Goal: Task Accomplishment & Management: Manage account settings

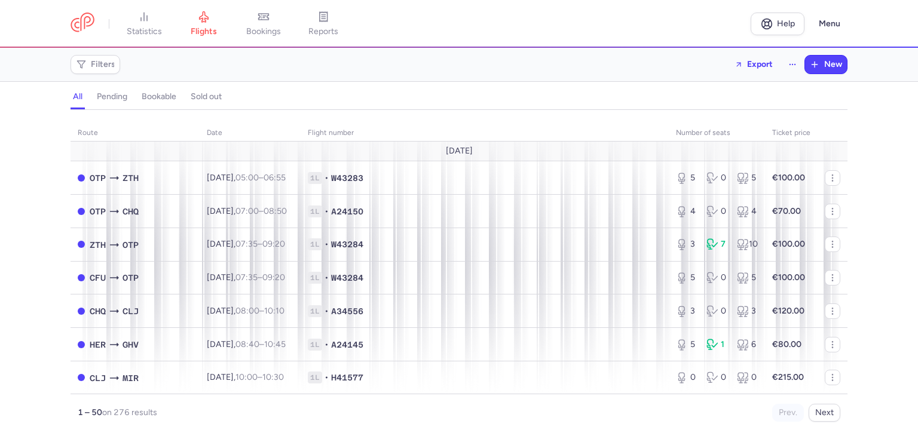
drag, startPoint x: 93, startPoint y: 62, endPoint x: 124, endPoint y: 80, distance: 36.4
click at [93, 62] on span "Filters" at bounding box center [103, 65] width 25 height 10
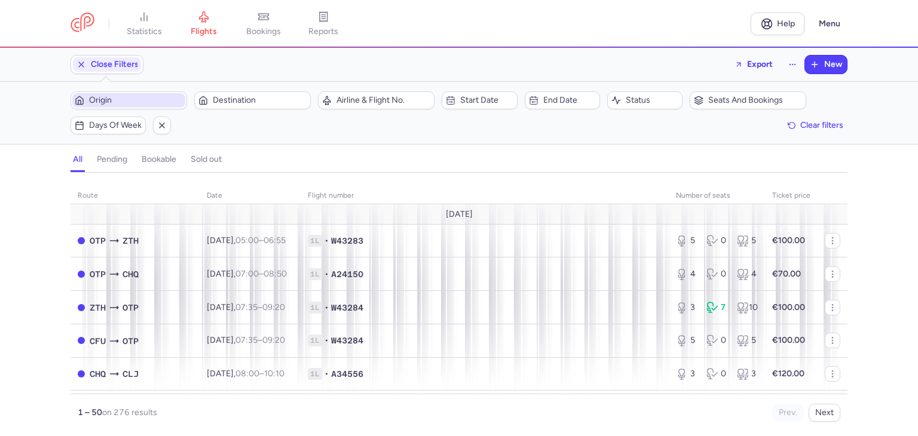
click at [131, 99] on span "Origin" at bounding box center [136, 101] width 94 height 10
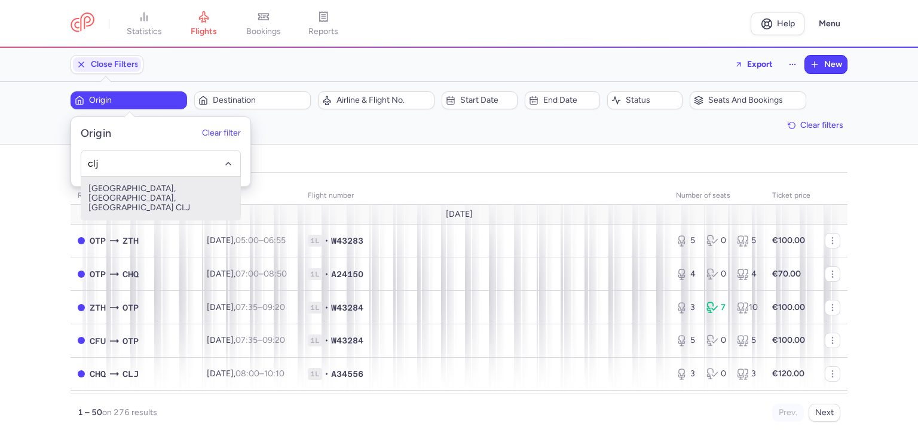
click at [120, 188] on span "[GEOGRAPHIC_DATA], [GEOGRAPHIC_DATA], [GEOGRAPHIC_DATA] CLJ" at bounding box center [160, 198] width 159 height 43
type input "clj"
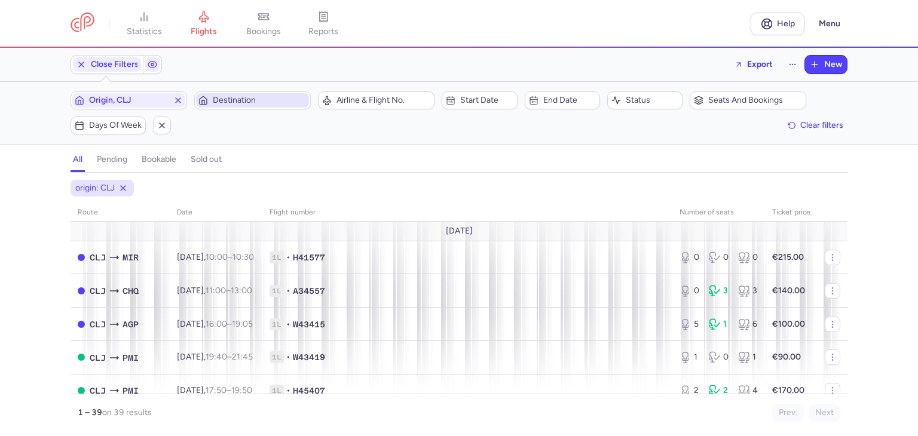
click at [235, 102] on span "Destination" at bounding box center [260, 101] width 94 height 10
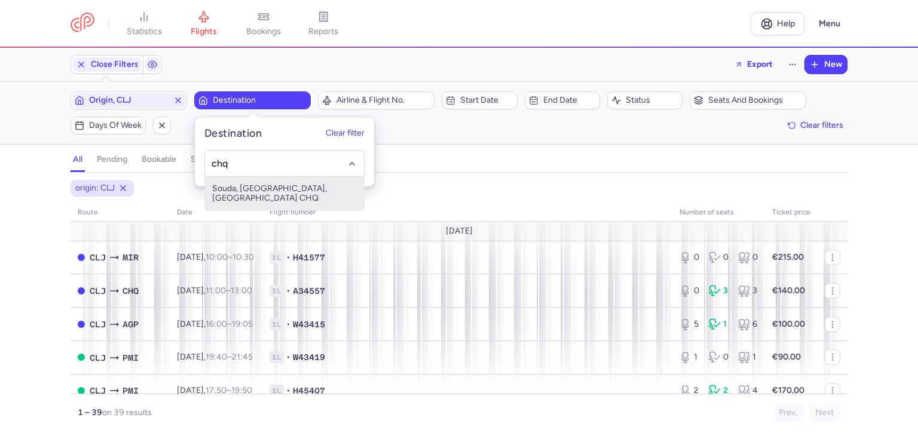
click at [286, 186] on span "Souda, [GEOGRAPHIC_DATA], [GEOGRAPHIC_DATA] CHQ" at bounding box center [284, 193] width 159 height 33
type input "chq"
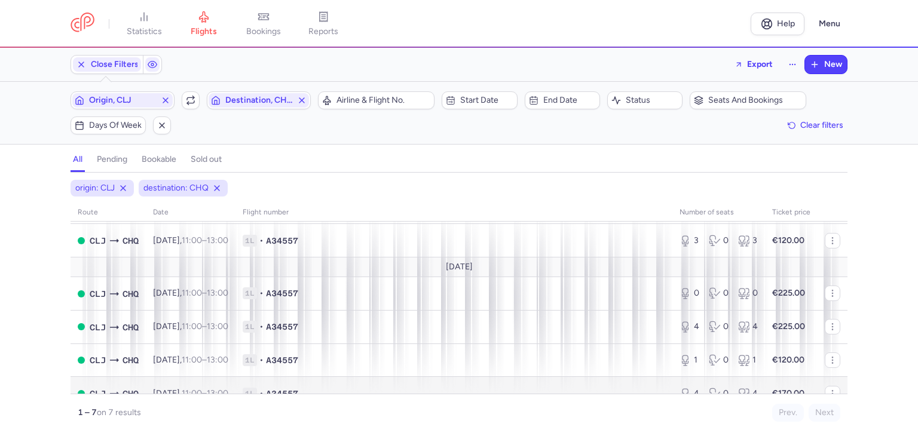
scroll to position [104, 0]
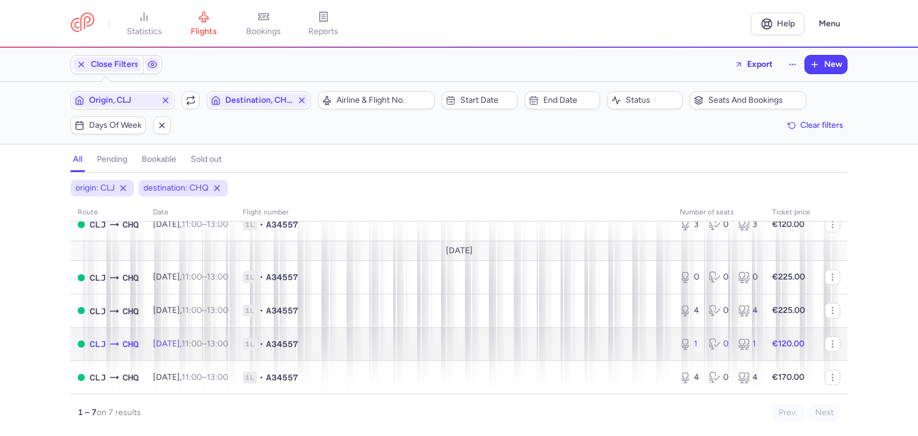
click at [625, 350] on td "1L • A34557" at bounding box center [453, 343] width 437 height 33
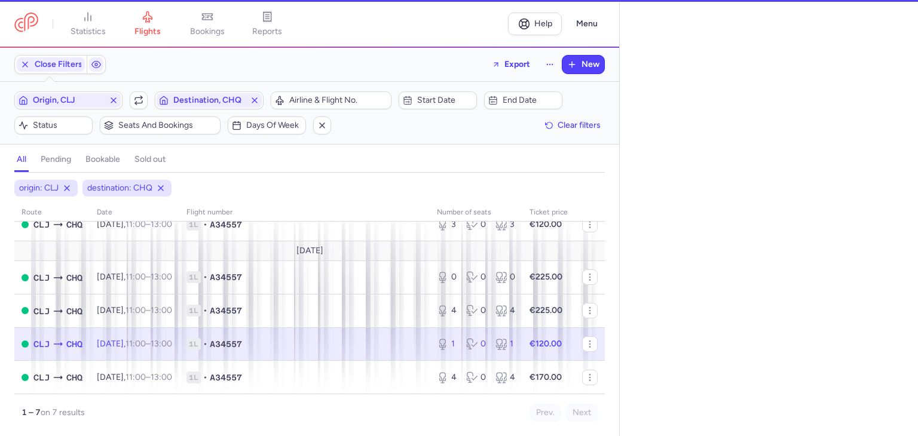
select select "days"
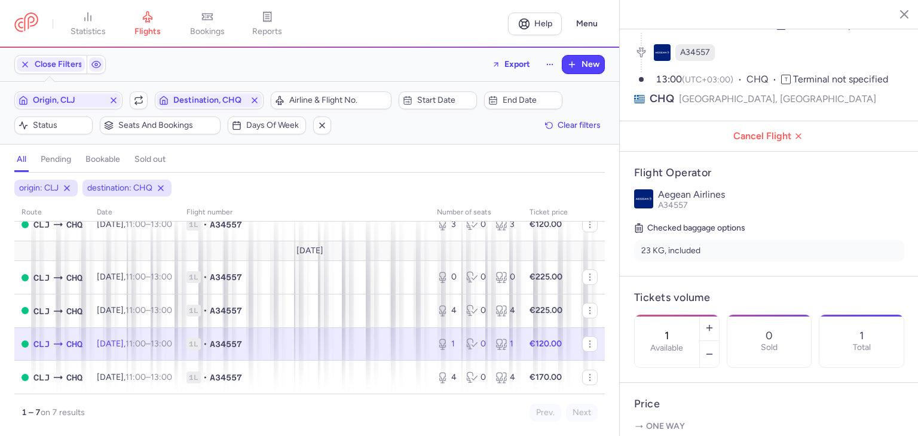
scroll to position [120, 0]
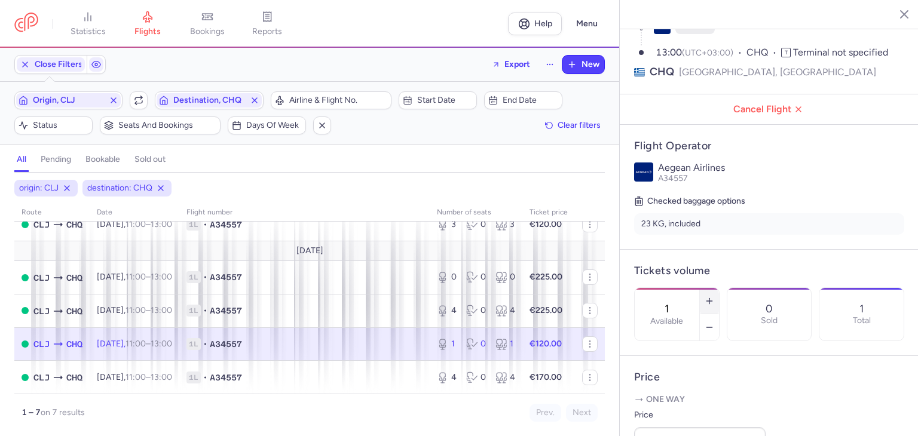
click at [714, 296] on icon "button" at bounding box center [710, 301] width 10 height 10
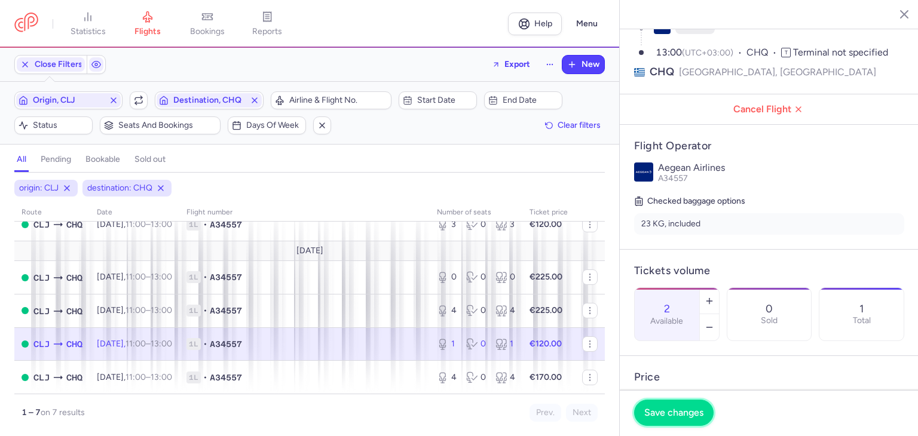
click at [675, 412] on span "Save changes" at bounding box center [673, 413] width 59 height 11
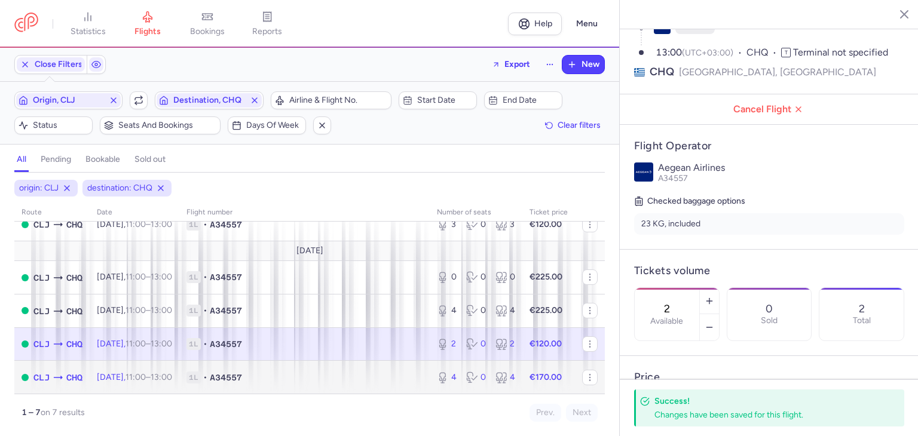
drag, startPoint x: 367, startPoint y: 372, endPoint x: 385, endPoint y: 377, distance: 18.6
click at [366, 372] on span "1L • A34557" at bounding box center [304, 378] width 236 height 12
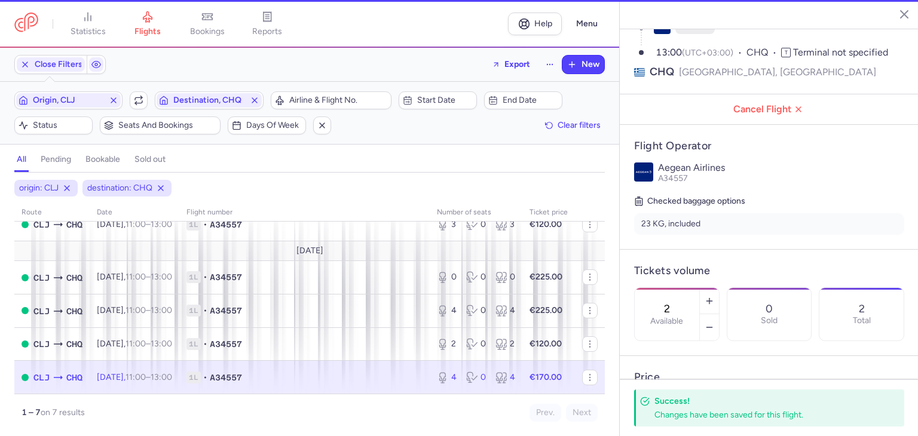
type input "4"
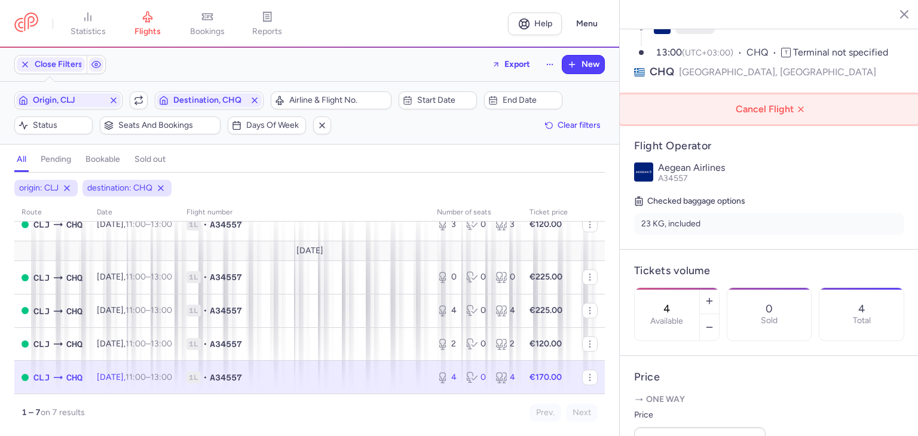
click at [774, 104] on span "Cancel Flight" at bounding box center [772, 109] width 280 height 11
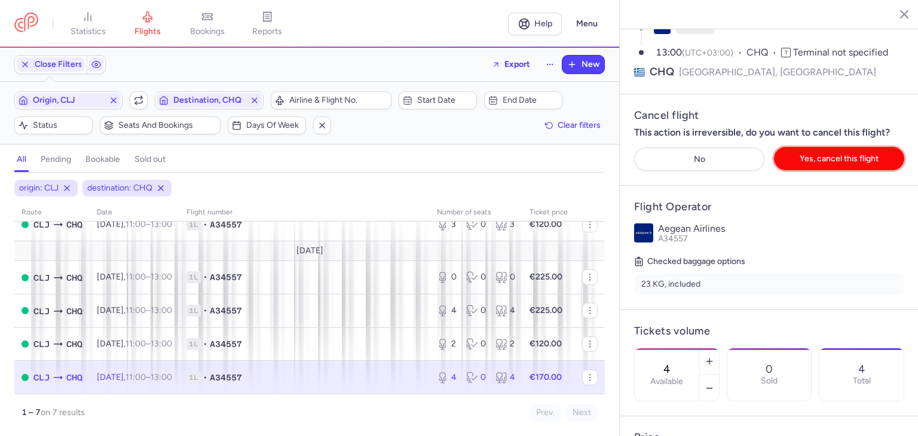
click at [856, 154] on span "Yes, cancel this flight" at bounding box center [839, 158] width 79 height 9
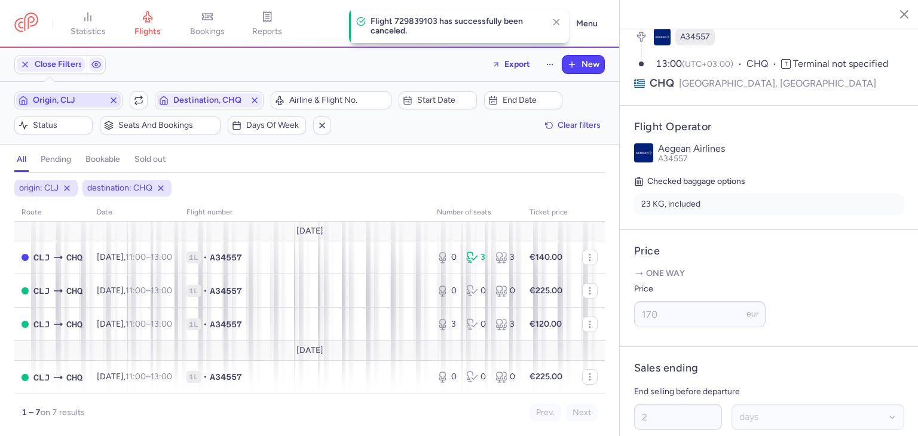
click at [82, 98] on span "Origin, CLJ" at bounding box center [68, 101] width 71 height 10
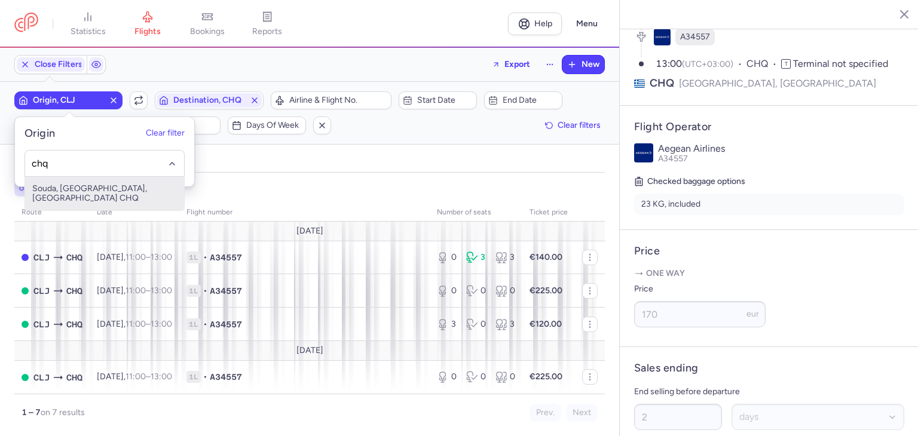
click at [87, 188] on span "Souda, [GEOGRAPHIC_DATA], [GEOGRAPHIC_DATA] CHQ" at bounding box center [104, 193] width 159 height 33
type input "chq"
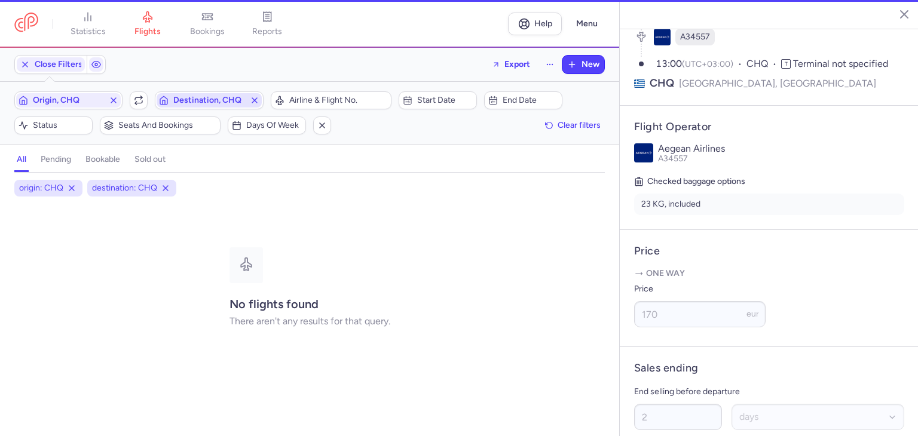
click at [230, 96] on span "Destination, CHQ" at bounding box center [208, 101] width 71 height 10
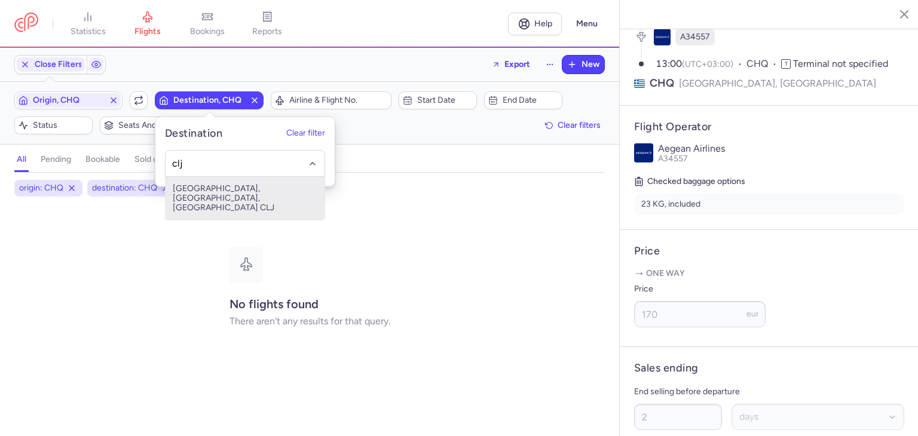
click at [226, 195] on span "[GEOGRAPHIC_DATA], [GEOGRAPHIC_DATA], [GEOGRAPHIC_DATA] CLJ" at bounding box center [245, 198] width 159 height 43
type input "clj"
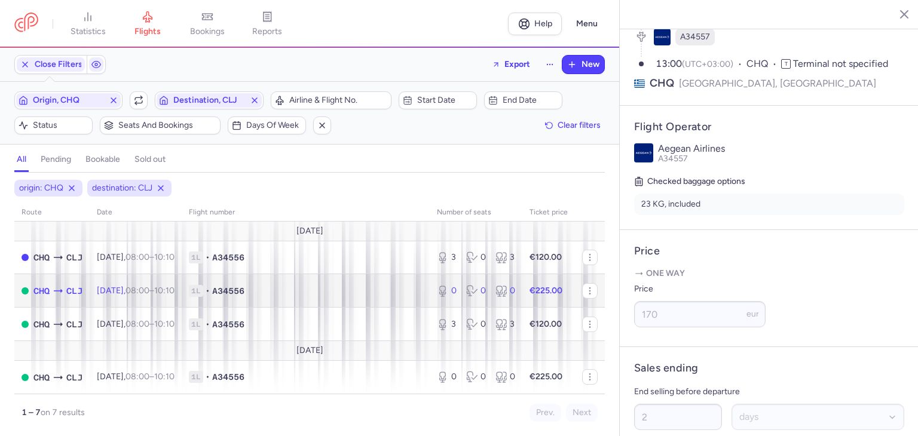
click at [169, 292] on span "08:00 – 10:10 +0" at bounding box center [149, 291] width 49 height 10
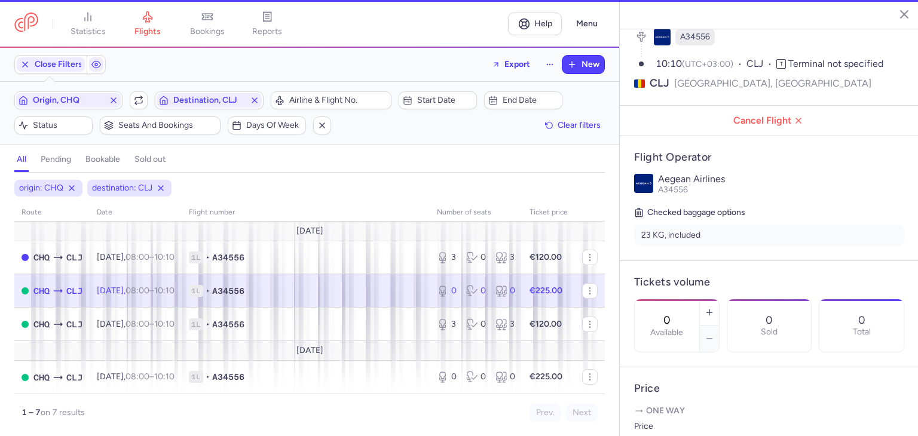
scroll to position [120, 0]
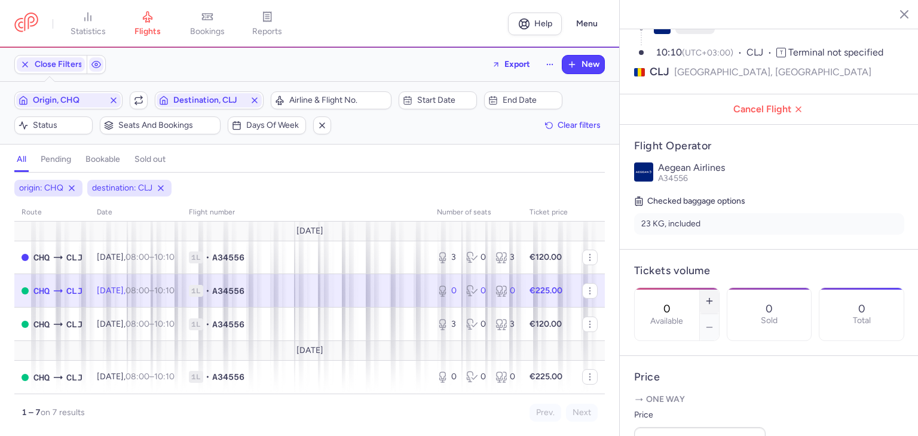
click at [714, 296] on icon "button" at bounding box center [710, 301] width 10 height 10
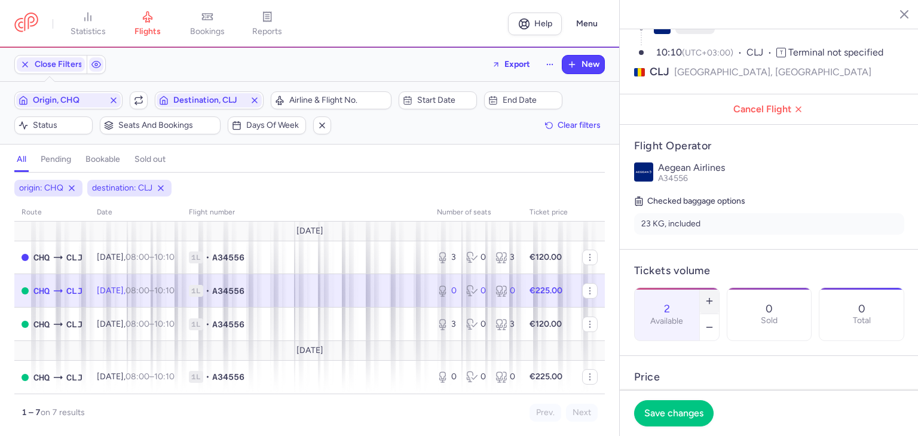
click at [714, 296] on icon "button" at bounding box center [710, 301] width 10 height 10
type input "3"
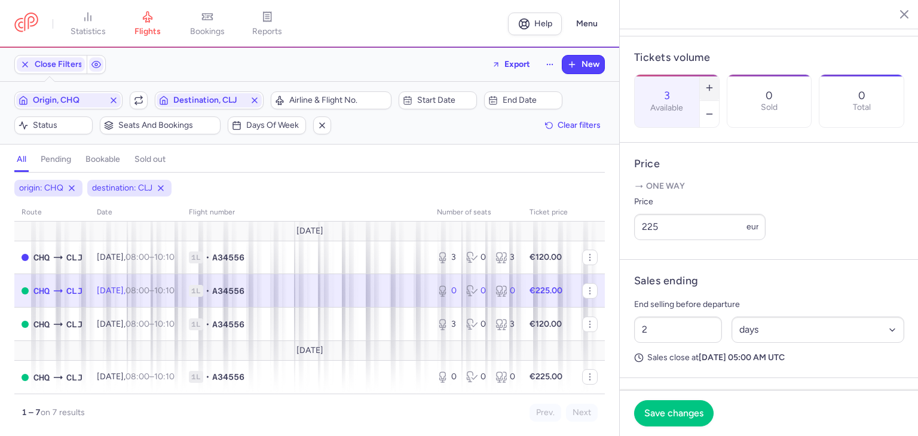
scroll to position [359, 0]
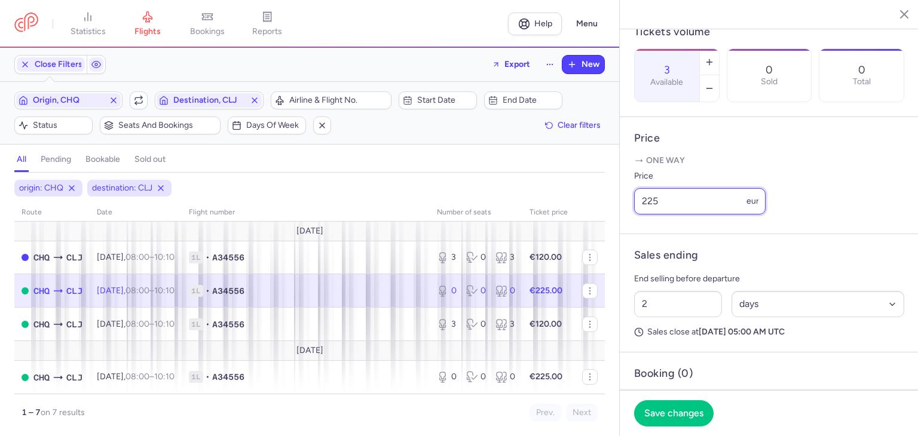
click at [717, 215] on input "225" at bounding box center [699, 201] width 131 height 26
drag, startPoint x: 715, startPoint y: 234, endPoint x: 629, endPoint y: 232, distance: 86.1
click at [629, 232] on article "Price One way Price 225 eur" at bounding box center [769, 175] width 299 height 117
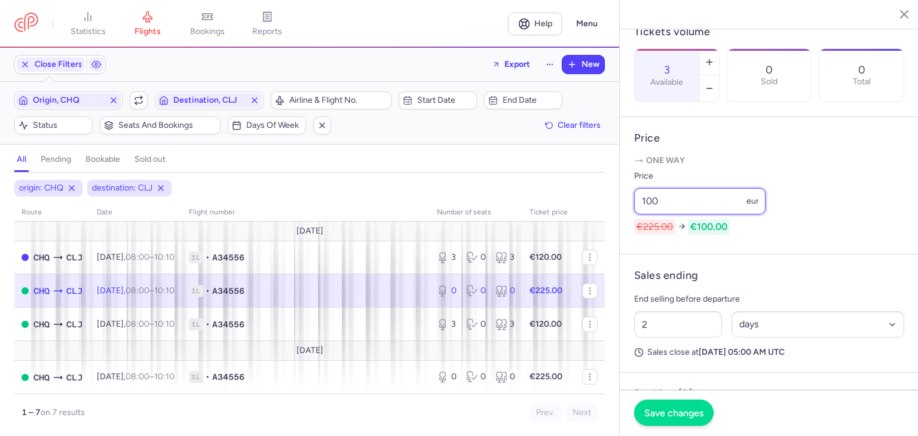
type input "100"
click at [676, 409] on span "Save changes" at bounding box center [673, 413] width 59 height 11
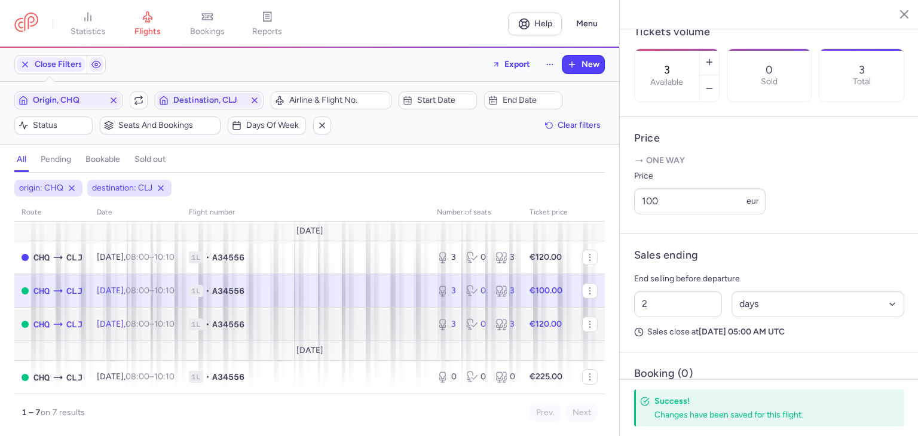
click at [133, 320] on span "[DATE] 08:00 – 10:10 +0" at bounding box center [136, 324] width 78 height 10
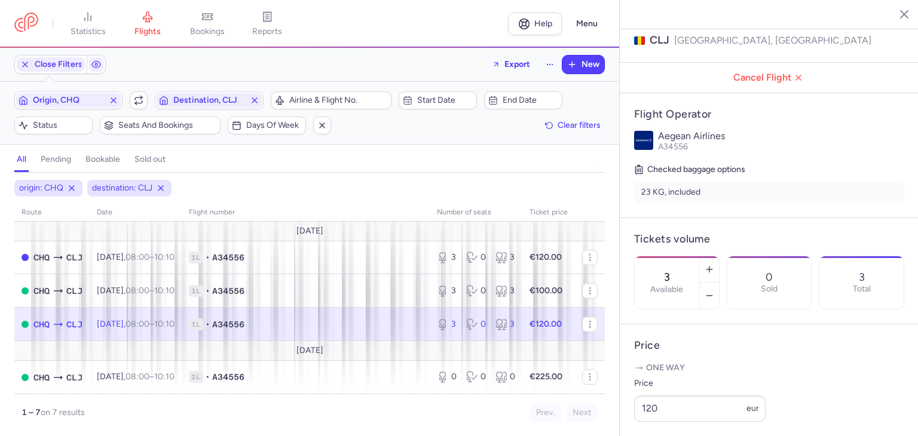
scroll to position [148, 0]
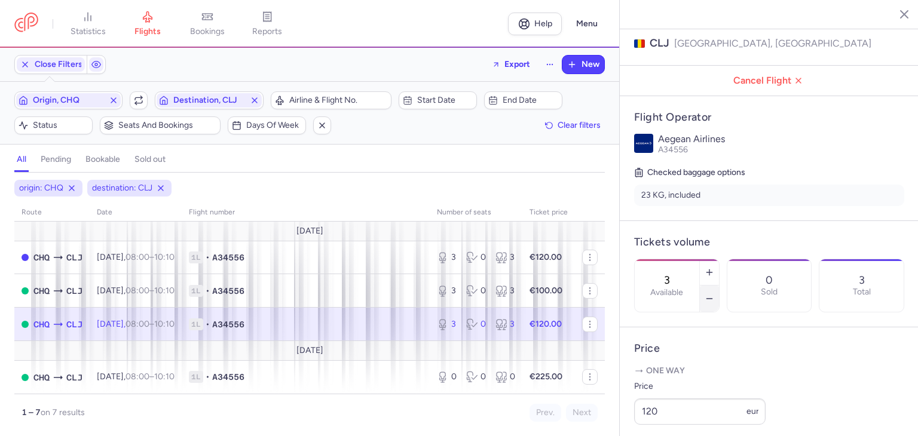
click at [714, 294] on icon "button" at bounding box center [710, 299] width 10 height 10
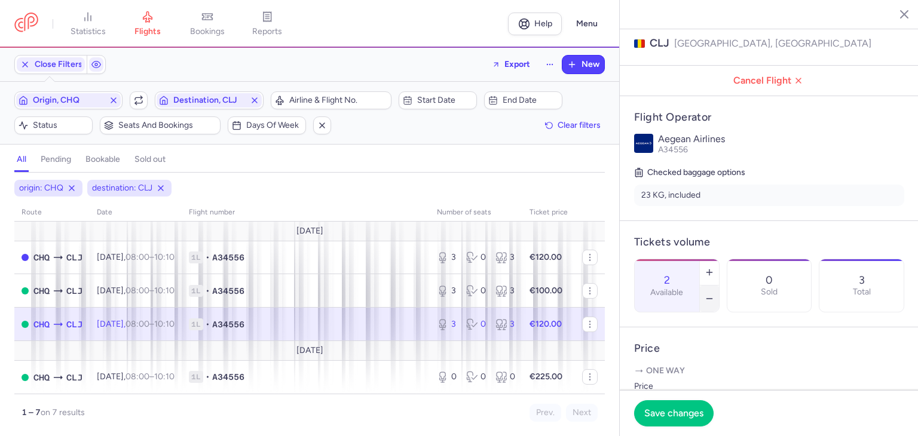
click at [714, 294] on icon "button" at bounding box center [710, 299] width 10 height 10
click at [674, 410] on span "Save changes" at bounding box center [673, 413] width 59 height 11
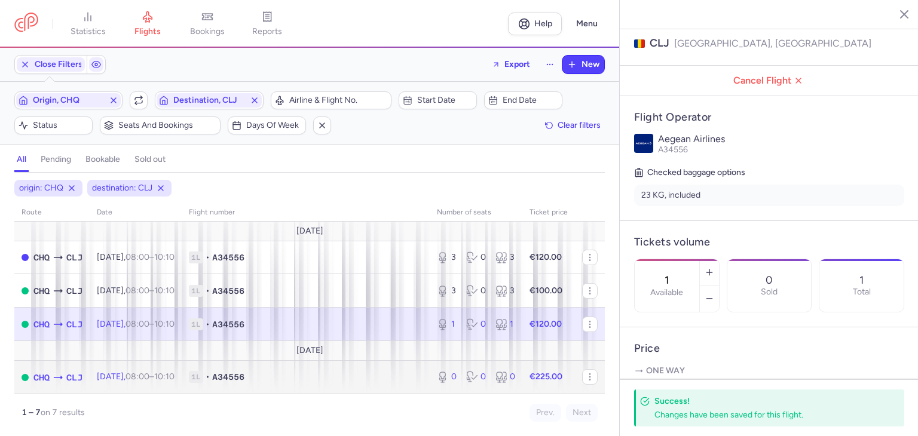
click at [280, 378] on span "1L • A34556" at bounding box center [306, 377] width 234 height 12
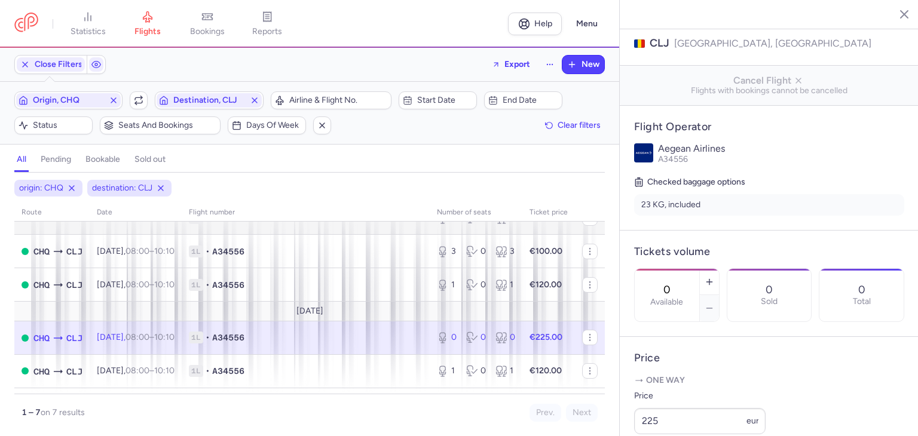
scroll to position [104, 0]
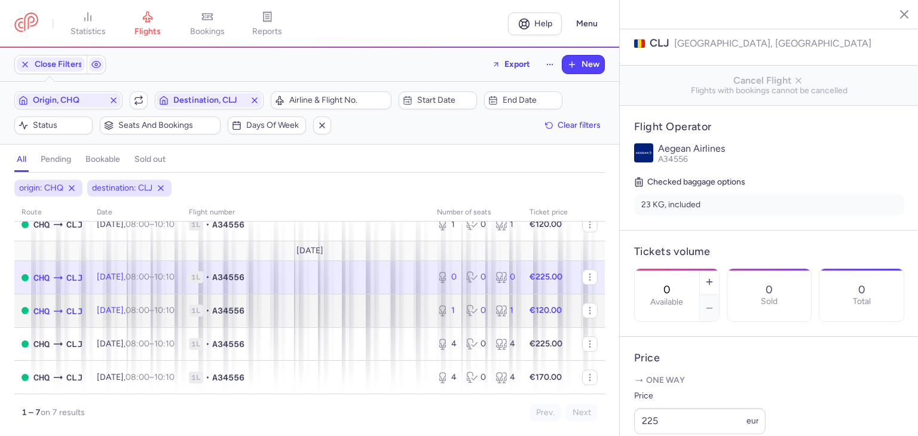
click at [323, 308] on span "1L • A34556" at bounding box center [306, 311] width 234 height 12
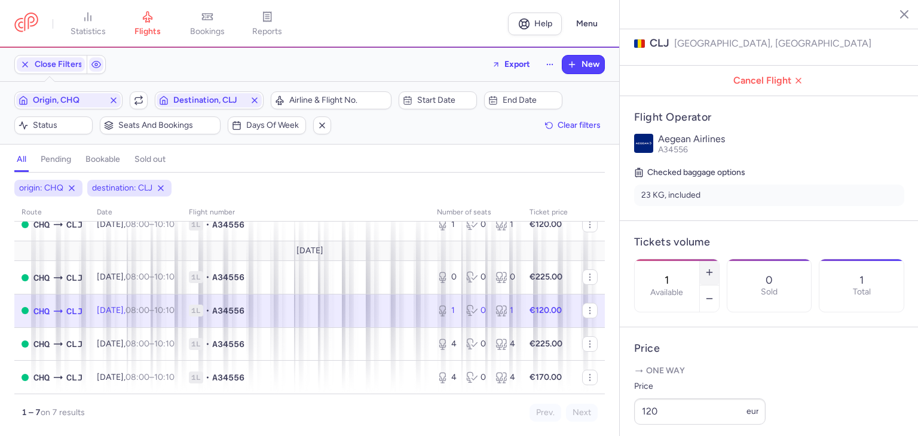
click at [714, 268] on icon "button" at bounding box center [710, 273] width 10 height 10
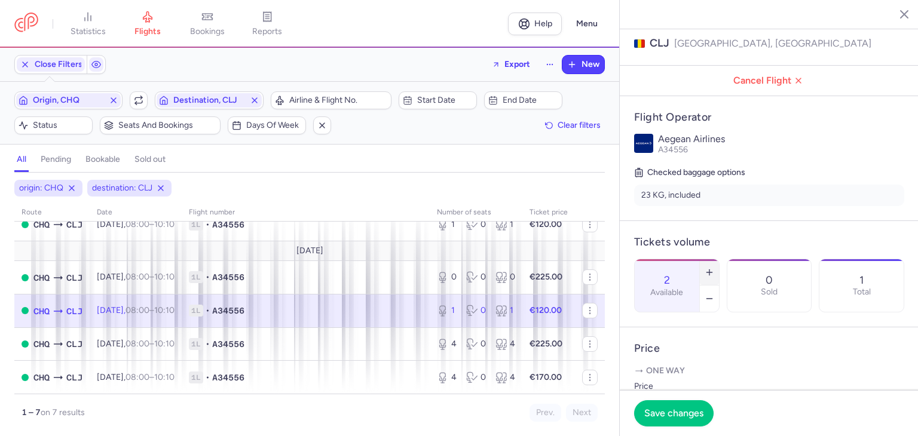
click at [714, 268] on icon "button" at bounding box center [710, 273] width 10 height 10
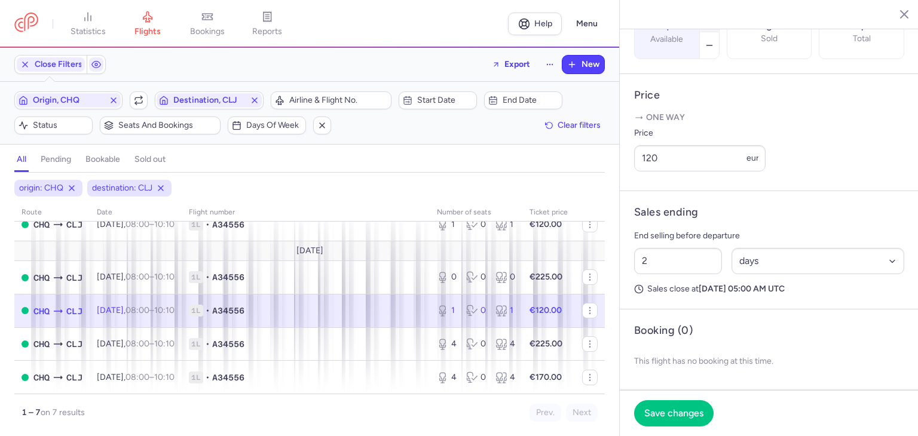
scroll to position [433, 0]
click at [679, 413] on span "Save changes" at bounding box center [673, 413] width 59 height 11
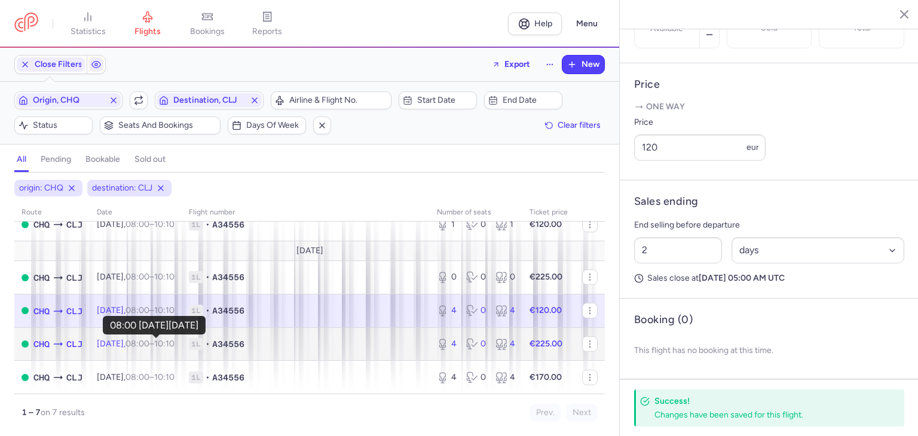
click at [149, 344] on time "08:00" at bounding box center [137, 344] width 24 height 10
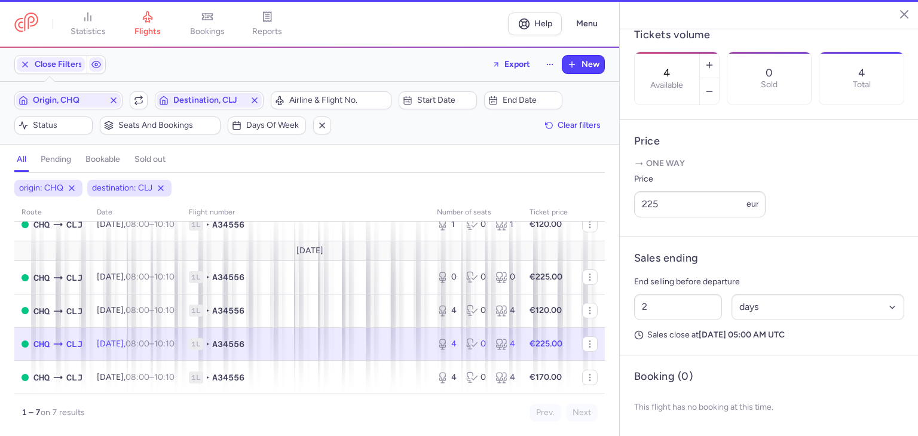
scroll to position [387, 0]
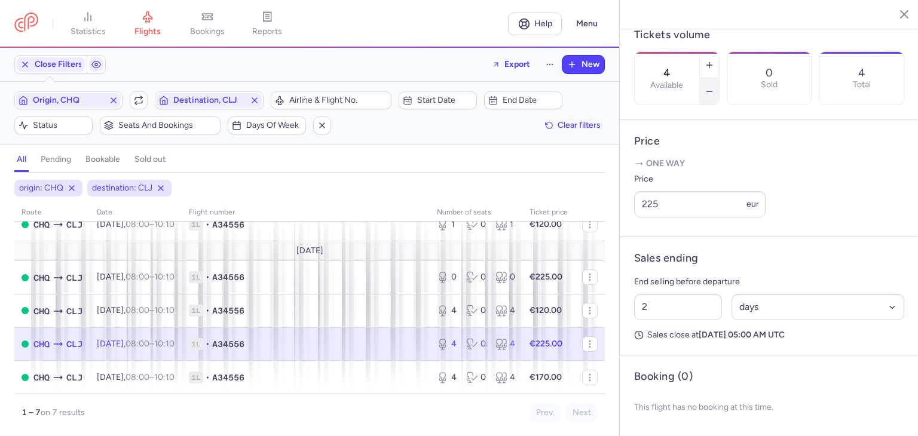
click at [714, 87] on icon "button" at bounding box center [710, 92] width 10 height 10
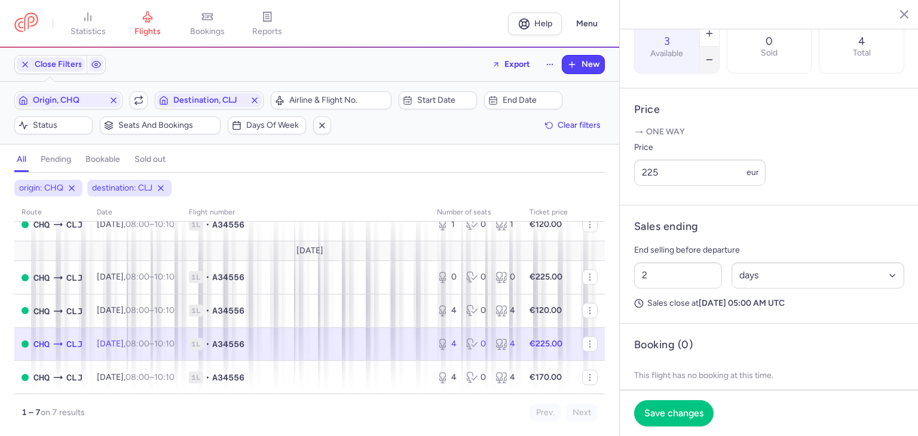
click at [714, 55] on icon "button" at bounding box center [710, 60] width 10 height 10
click at [690, 412] on span "Save changes" at bounding box center [673, 413] width 59 height 11
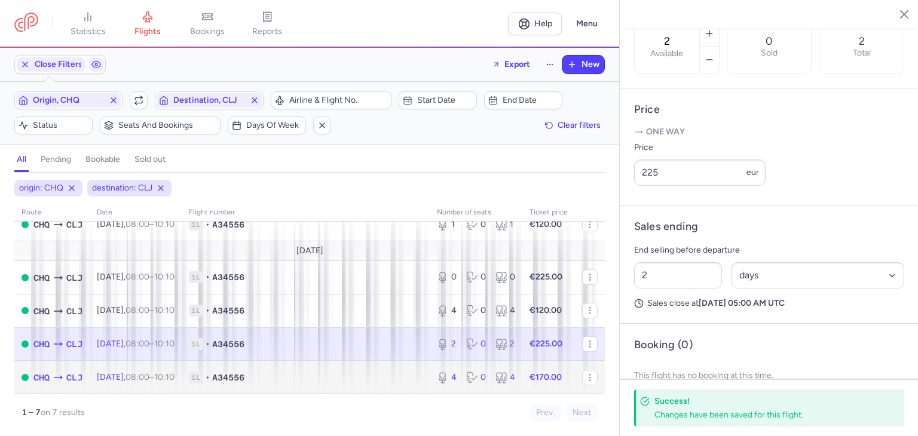
click at [367, 383] on span "1L • A34556" at bounding box center [306, 378] width 234 height 12
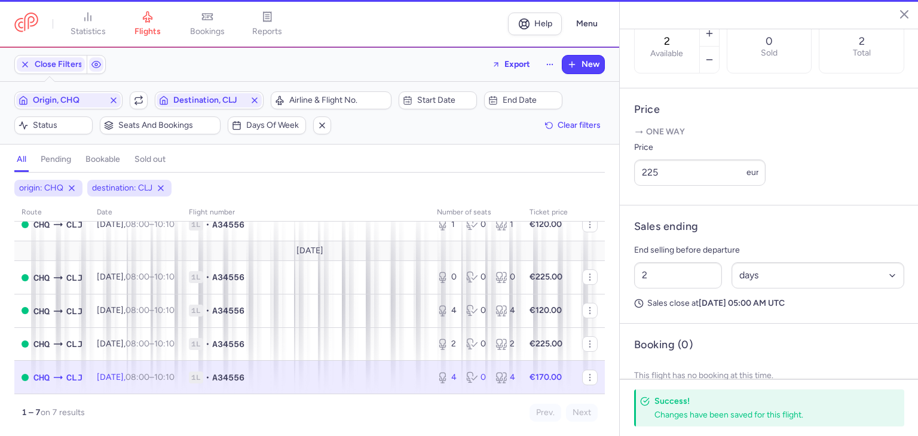
type input "4"
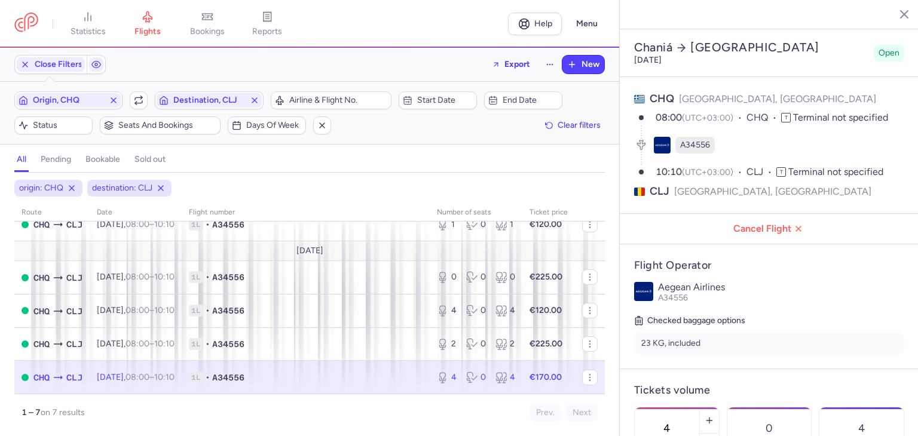
scroll to position [29, 0]
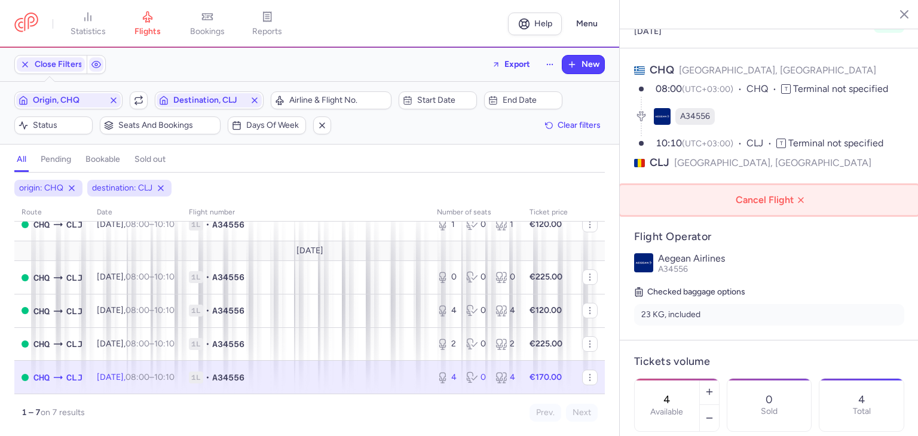
click at [788, 185] on button "Cancel Flight" at bounding box center [769, 200] width 299 height 30
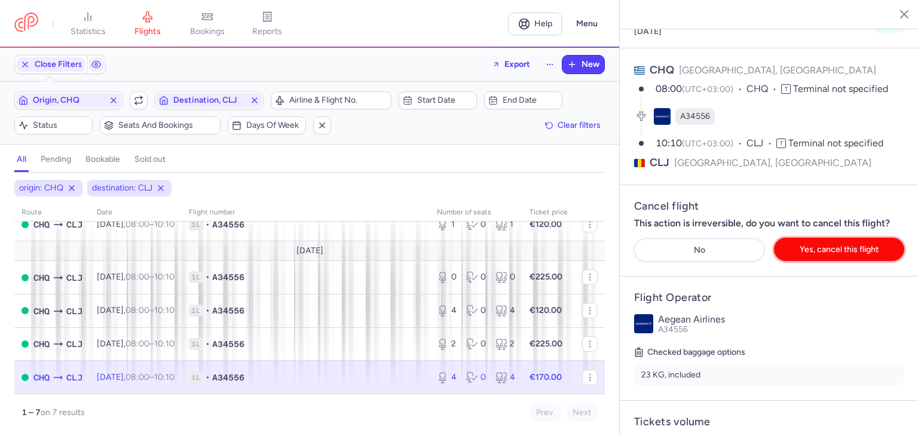
click at [844, 245] on span "Yes, cancel this flight" at bounding box center [839, 249] width 79 height 9
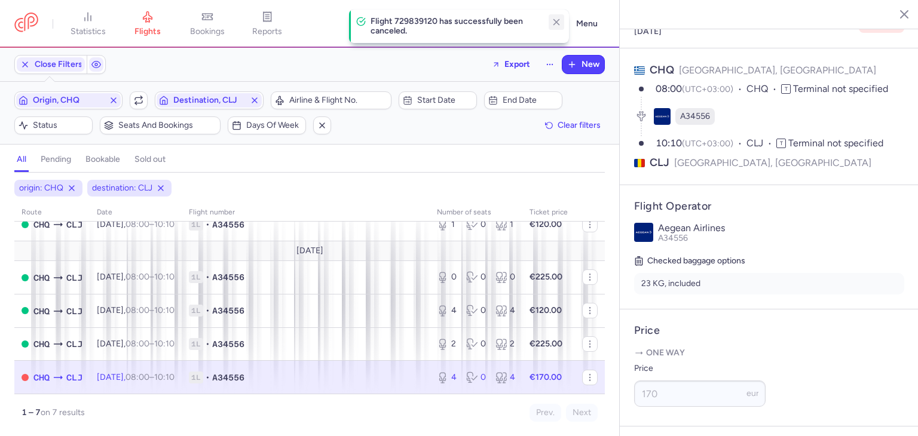
click at [556, 23] on line "button" at bounding box center [556, 22] width 5 height 5
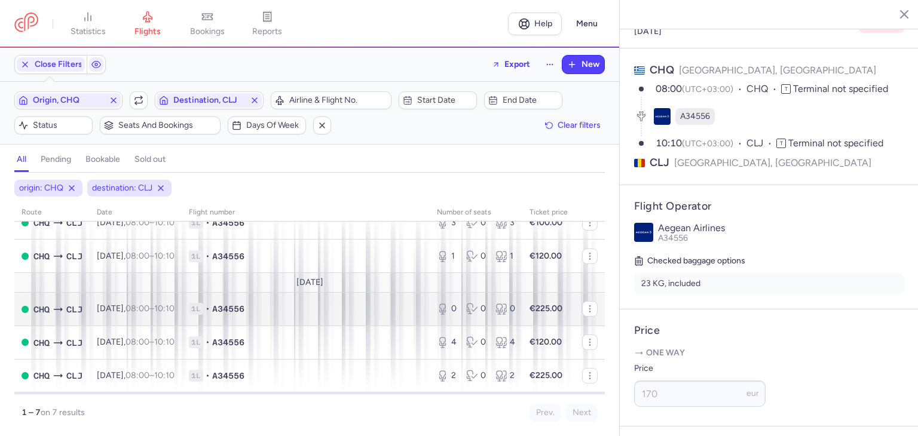
scroll to position [0, 0]
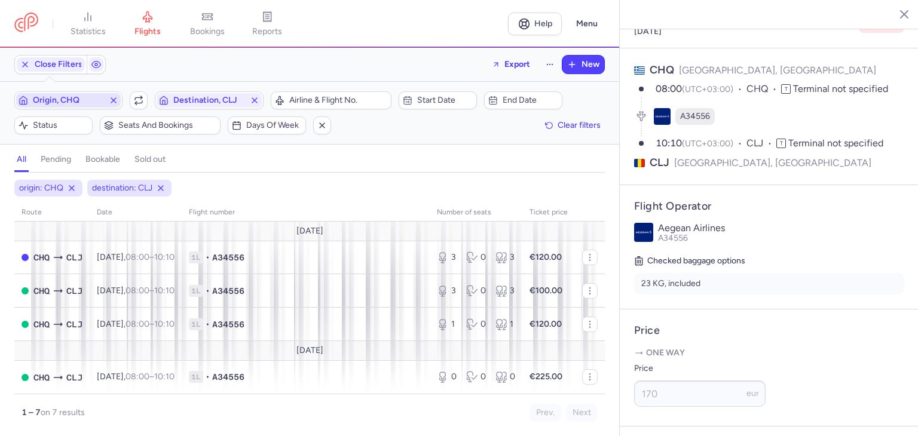
click at [71, 96] on span "Origin, CHQ" at bounding box center [68, 101] width 71 height 10
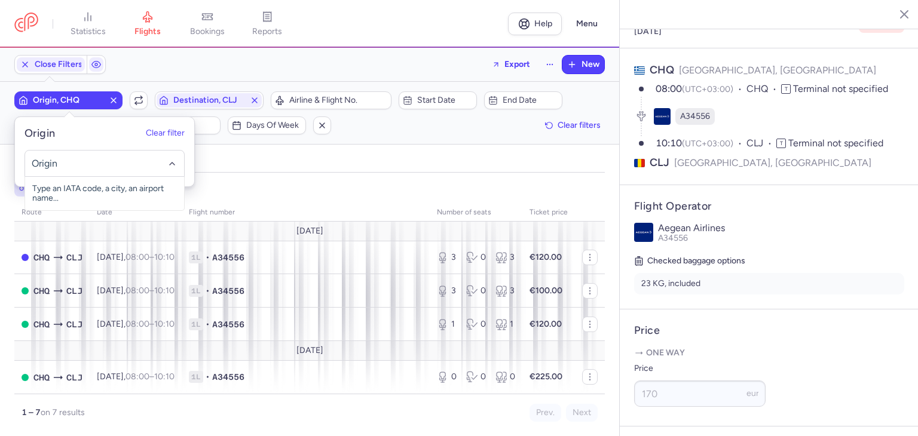
click at [112, 100] on icon "button" at bounding box center [114, 101] width 10 height 10
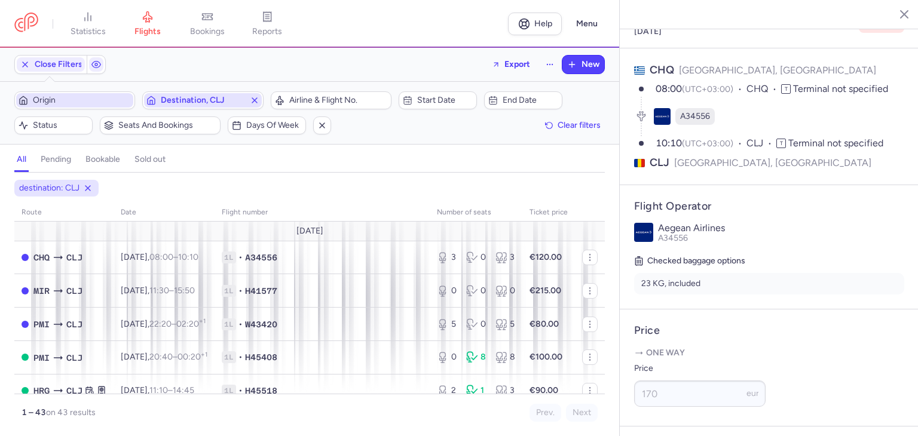
click at [228, 99] on span "Destination, CLJ" at bounding box center [203, 101] width 84 height 10
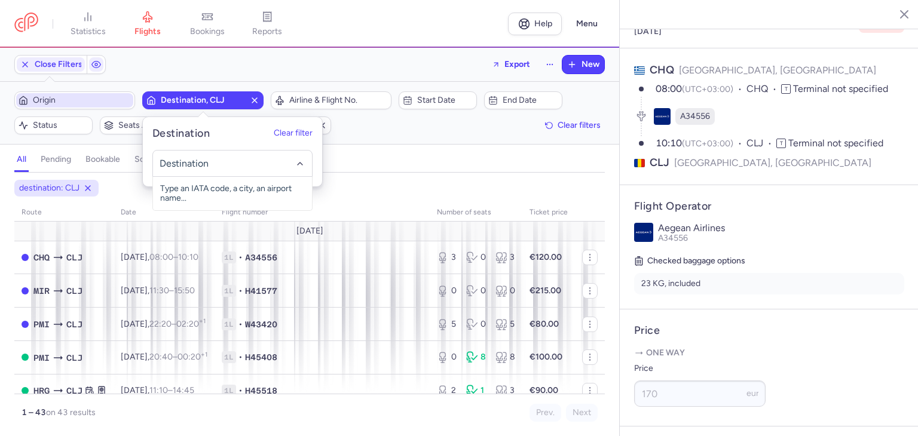
click at [255, 98] on icon "button" at bounding box center [255, 101] width 10 height 10
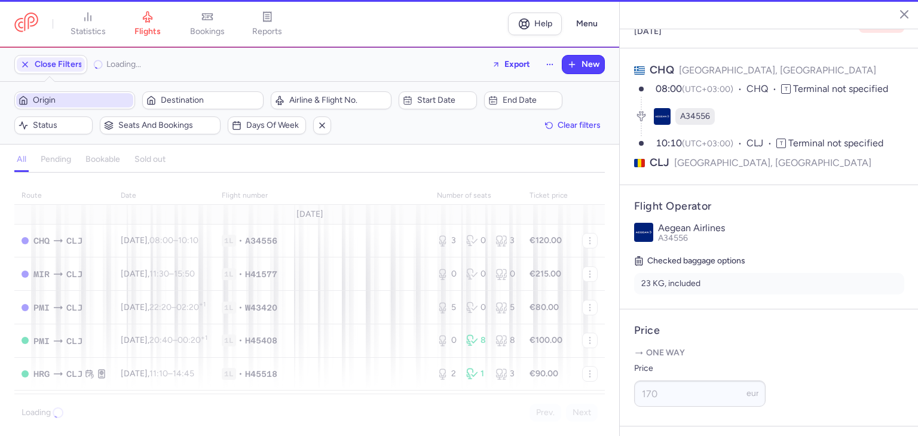
click at [111, 98] on span "Origin" at bounding box center [82, 101] width 98 height 10
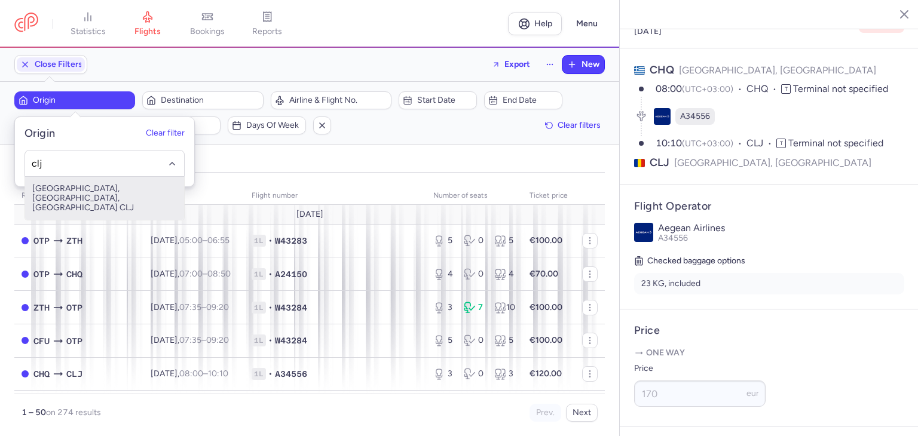
click at [100, 194] on span "[GEOGRAPHIC_DATA], [GEOGRAPHIC_DATA], [GEOGRAPHIC_DATA] CLJ" at bounding box center [104, 198] width 159 height 43
type input "clj"
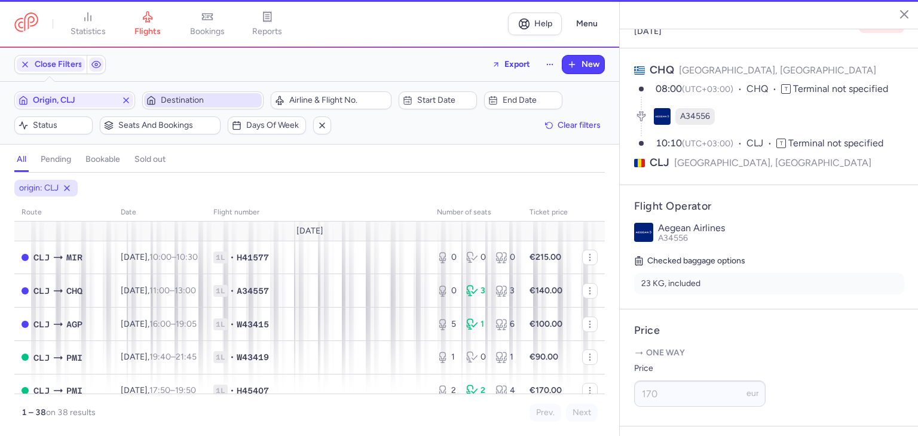
click at [208, 99] on span "Destination" at bounding box center [210, 101] width 98 height 10
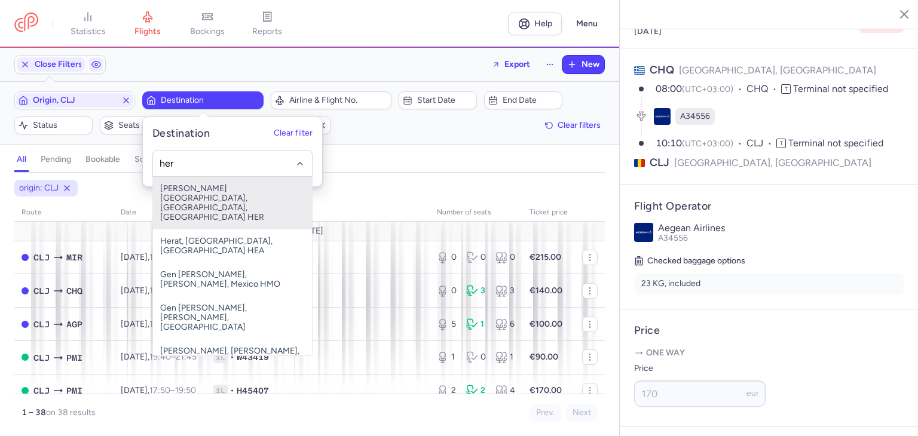
drag, startPoint x: 238, startPoint y: 195, endPoint x: 350, endPoint y: 194, distance: 111.8
click at [239, 195] on span "[PERSON_NAME][GEOGRAPHIC_DATA], [GEOGRAPHIC_DATA], [GEOGRAPHIC_DATA] HER" at bounding box center [232, 203] width 159 height 53
type input "her"
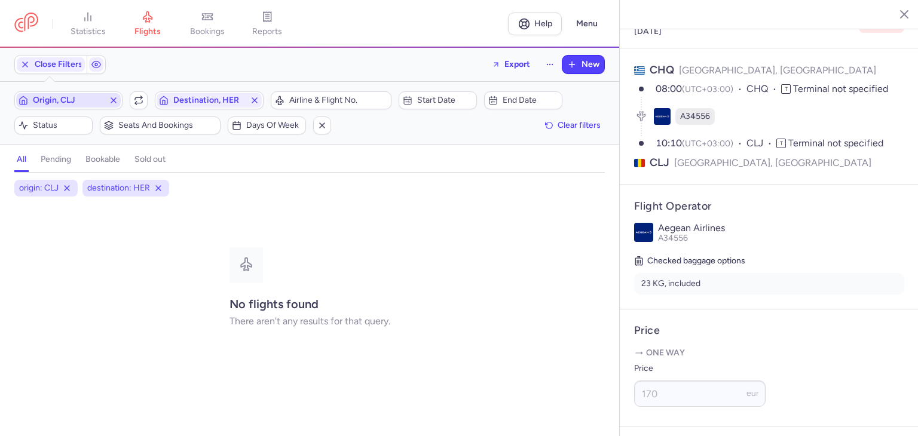
click at [83, 97] on span "Origin, CLJ" at bounding box center [68, 101] width 71 height 10
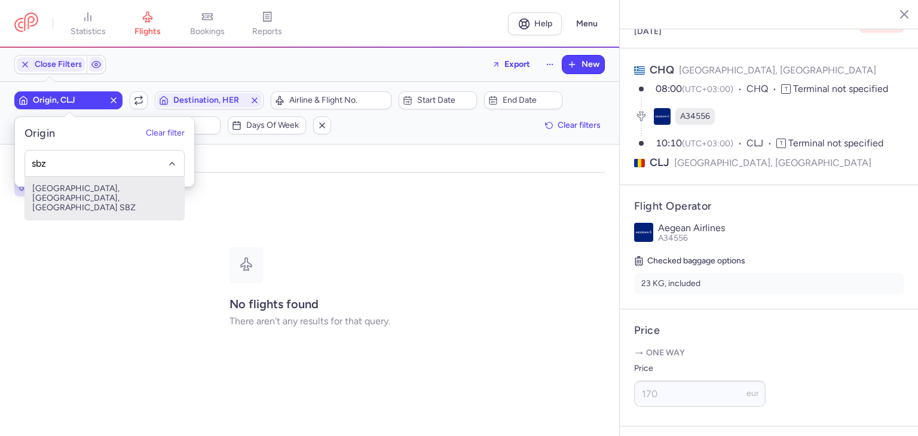
type input "sbz"
